Goal: Task Accomplishment & Management: Complete application form

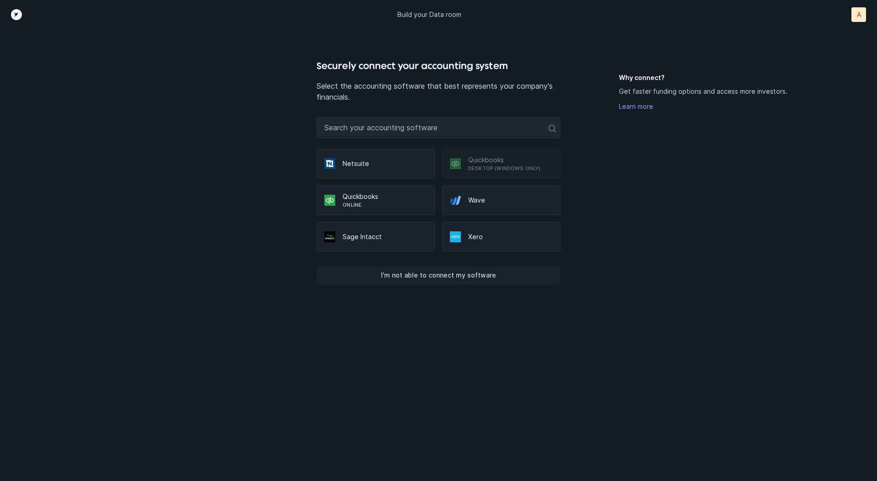
click at [462, 268] on button "I’m not able to connect my software" at bounding box center [439, 275] width 244 height 18
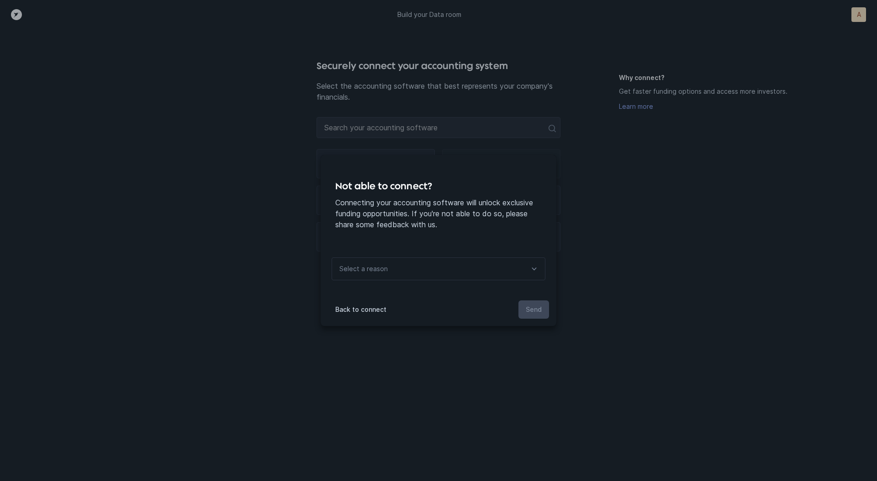
click at [455, 266] on div "Select a reason" at bounding box center [439, 268] width 214 height 23
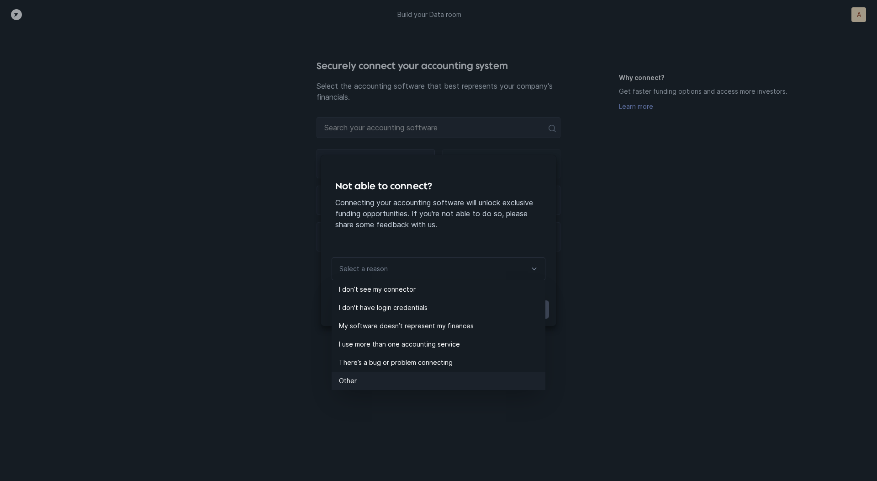
click at [377, 385] on p "Other" at bounding box center [442, 380] width 207 height 11
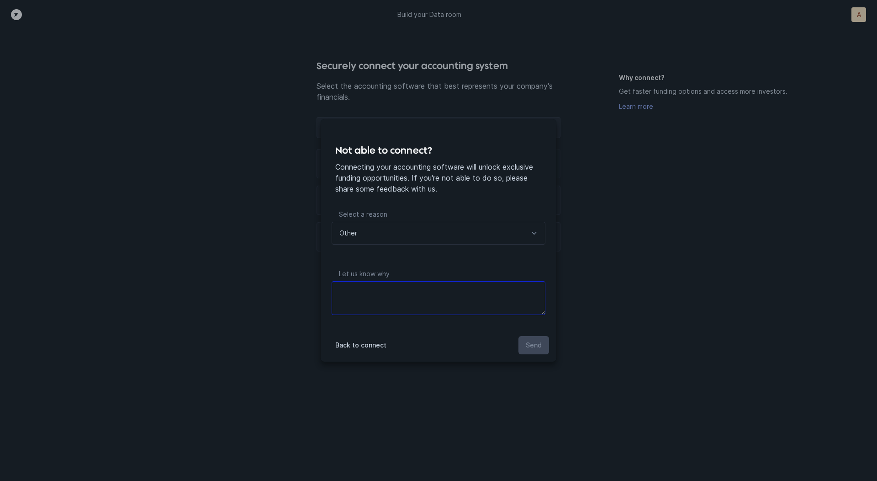
click at [417, 288] on textarea at bounding box center [439, 298] width 214 height 34
type textarea "files"
click at [534, 348] on p "Send" at bounding box center [534, 345] width 16 height 11
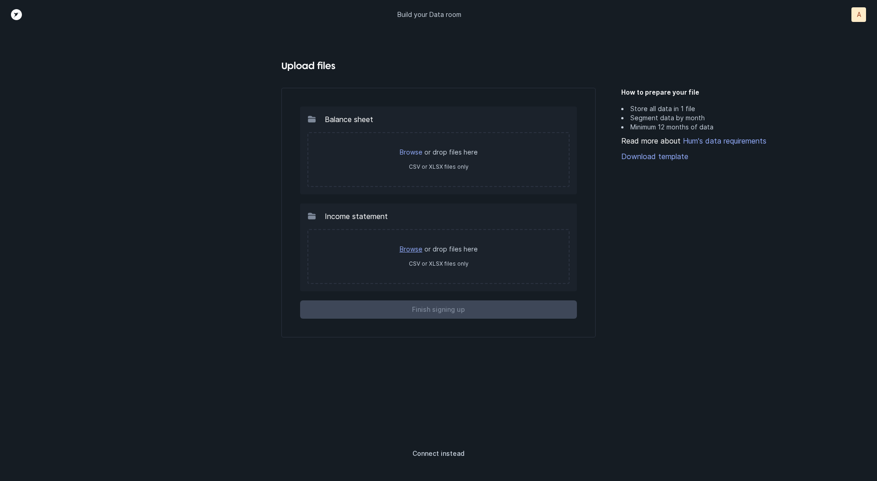
click at [412, 250] on link "Browse" at bounding box center [411, 249] width 23 height 8
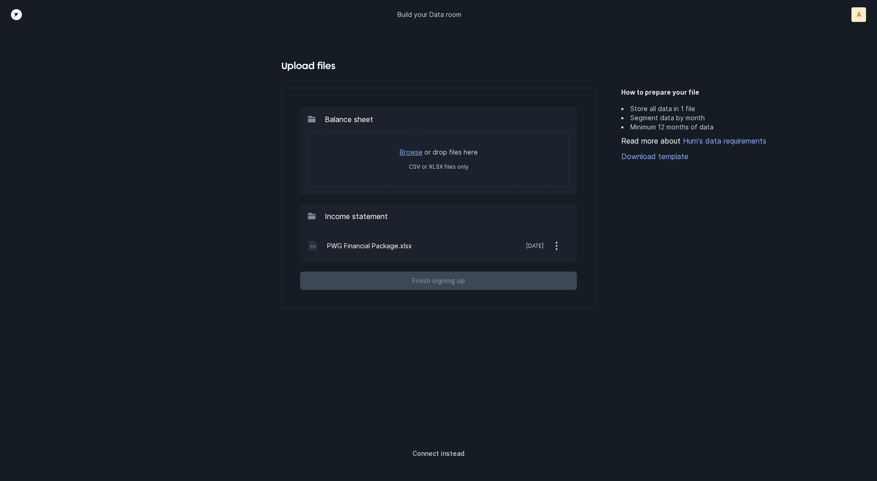
click at [417, 149] on link "Browse" at bounding box center [411, 152] width 23 height 8
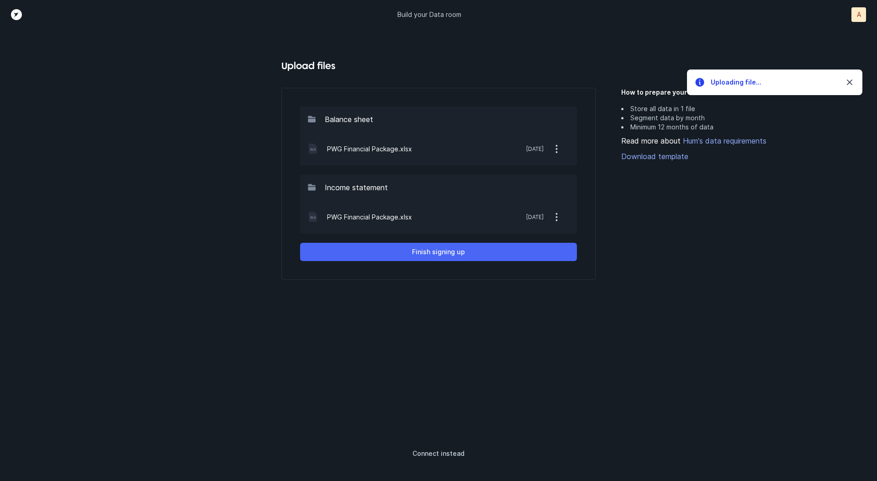
click at [516, 246] on button "Finish signing up" at bounding box center [438, 252] width 277 height 18
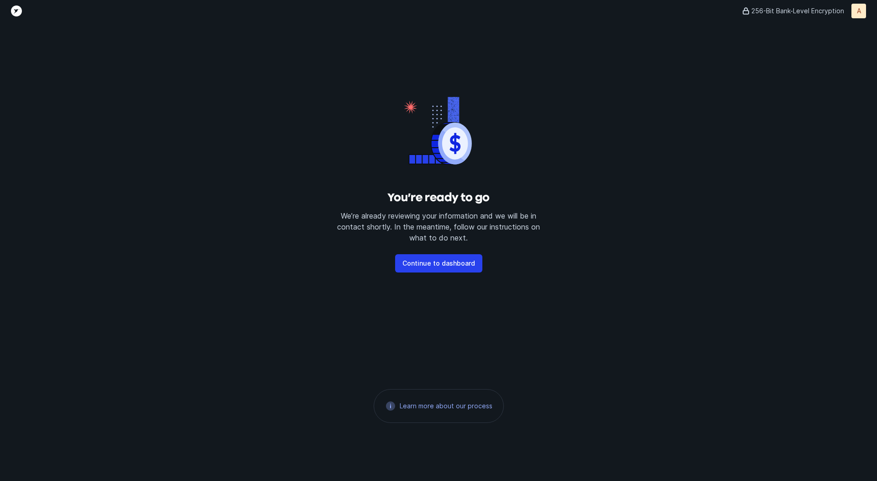
click at [505, 305] on div "You’re ready to go We’re already reviewing your information and we will be in c…" at bounding box center [438, 251] width 877 height 459
